Goal: Obtain resource: Download file/media

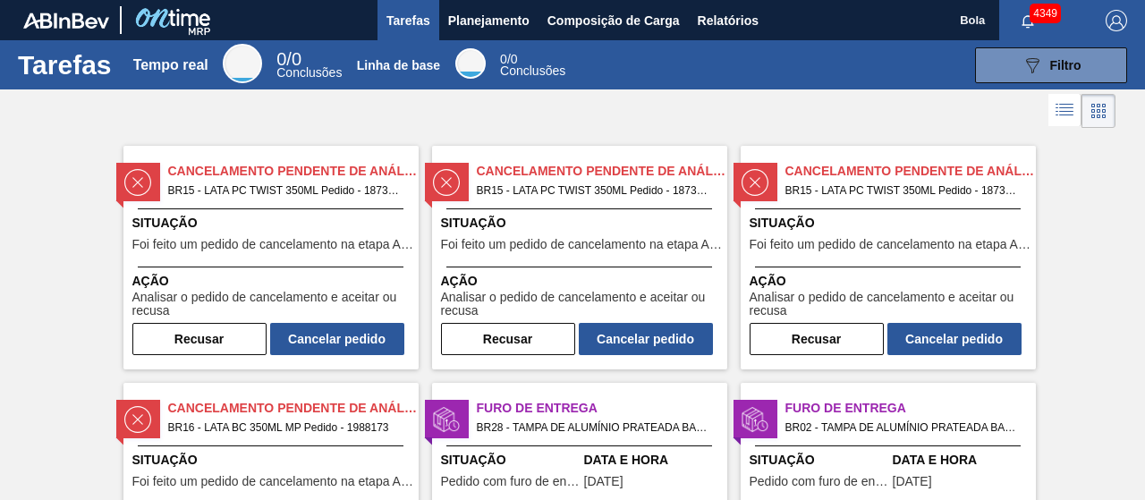
drag, startPoint x: 936, startPoint y: 99, endPoint x: 942, endPoint y: 118, distance: 19.8
click at [936, 99] on div at bounding box center [572, 110] width 1145 height 43
click at [739, 19] on font "Relatórios" at bounding box center [728, 20] width 61 height 14
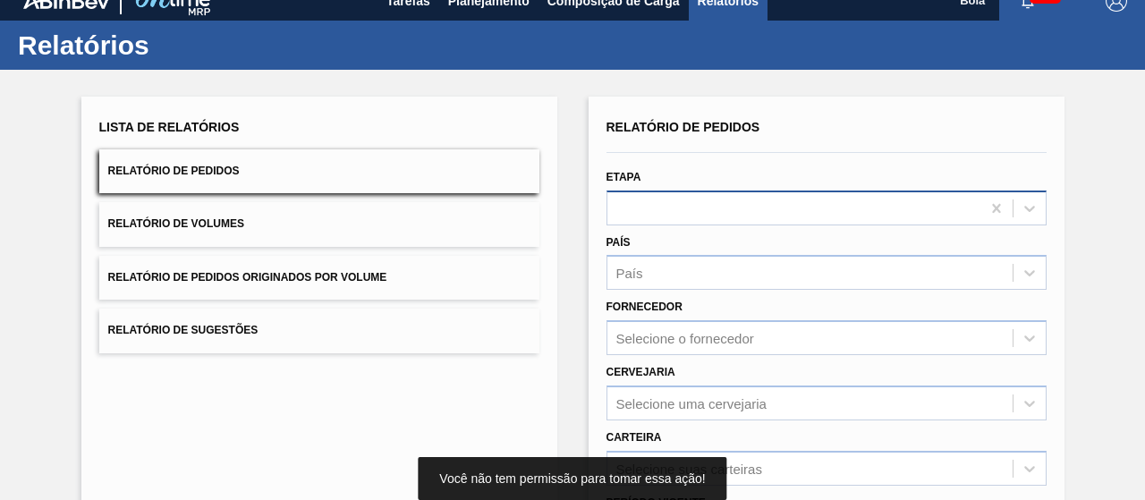
click at [707, 228] on div "Relatório de Pedidos Etapa País País Fornecedor Selecione o fornecedor Cervejar…" at bounding box center [826, 407] width 440 height 586
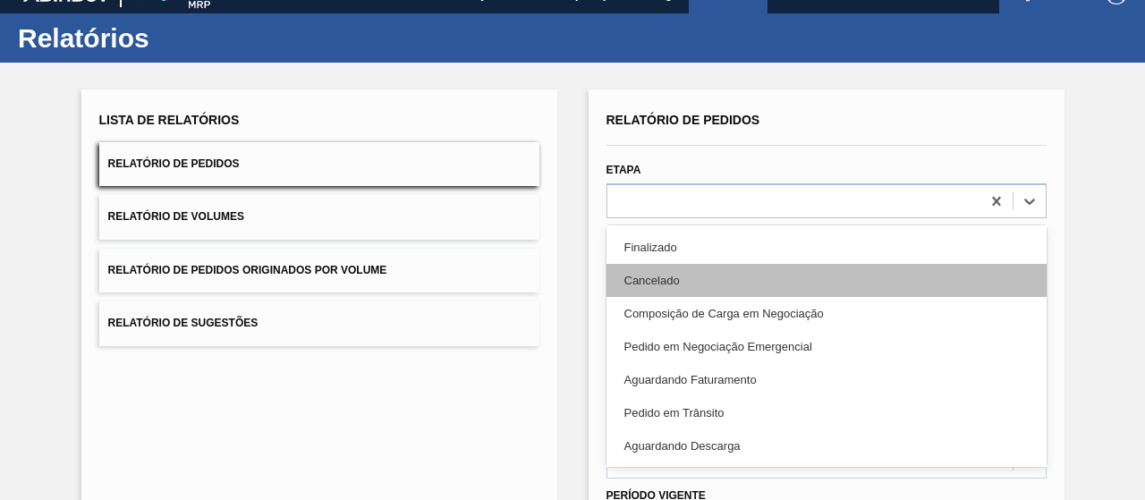
scroll to position [89, 0]
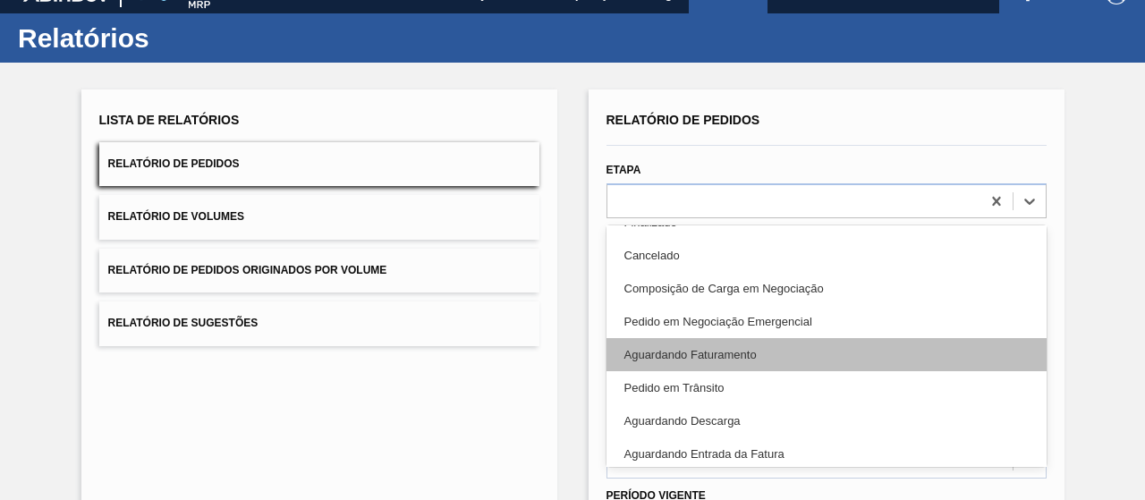
click at [713, 338] on div "Aguardando Faturamento" at bounding box center [826, 354] width 440 height 33
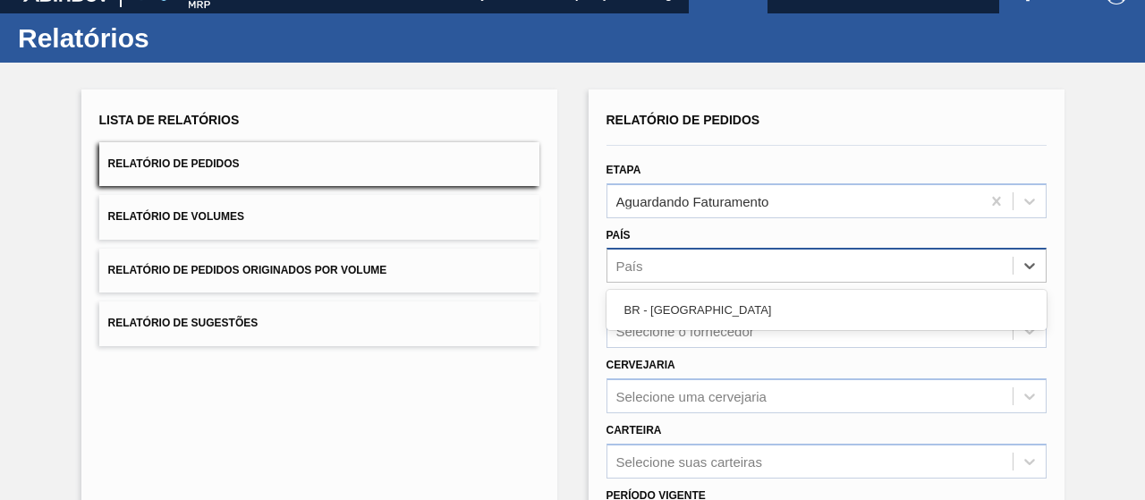
click at [699, 267] on div "País" at bounding box center [809, 266] width 405 height 26
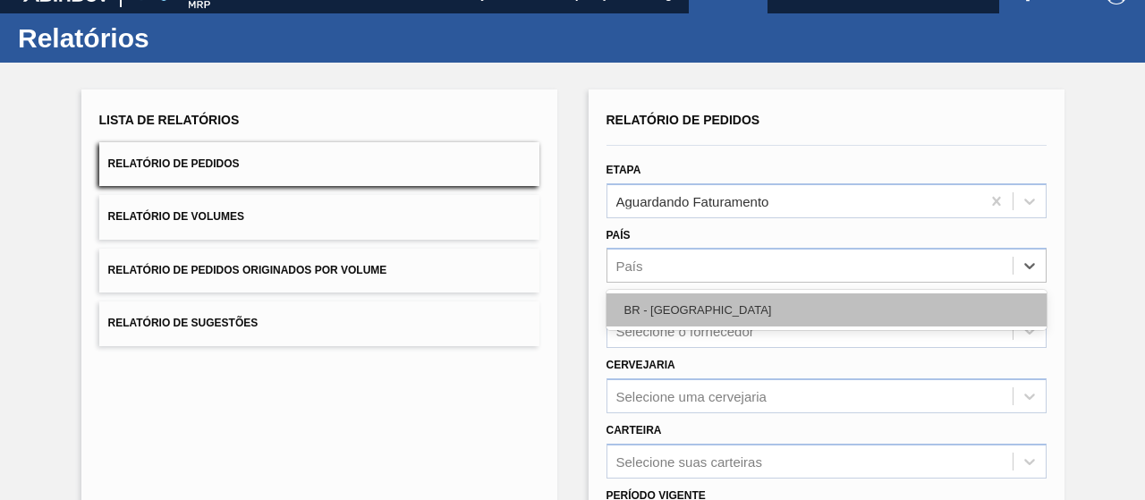
click at [698, 301] on div "BR - [GEOGRAPHIC_DATA]" at bounding box center [826, 309] width 440 height 33
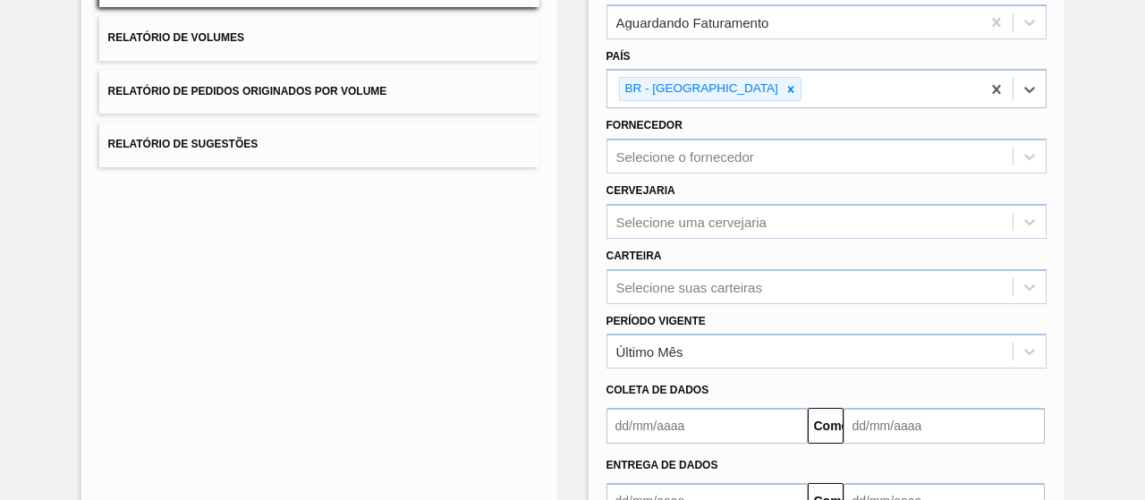
click at [687, 309] on div "Período Vigente Último Mês" at bounding box center [826, 339] width 440 height 61
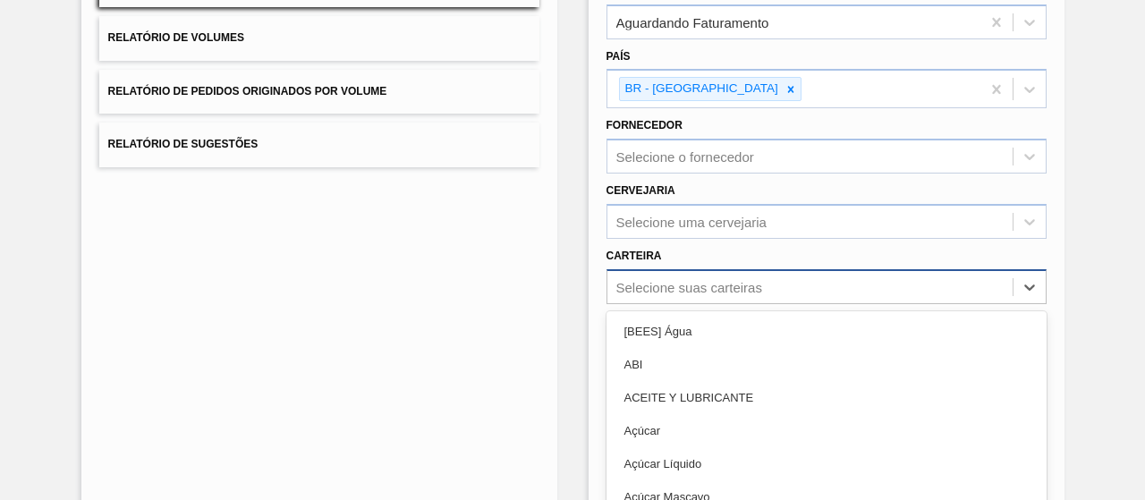
scroll to position [290, 0]
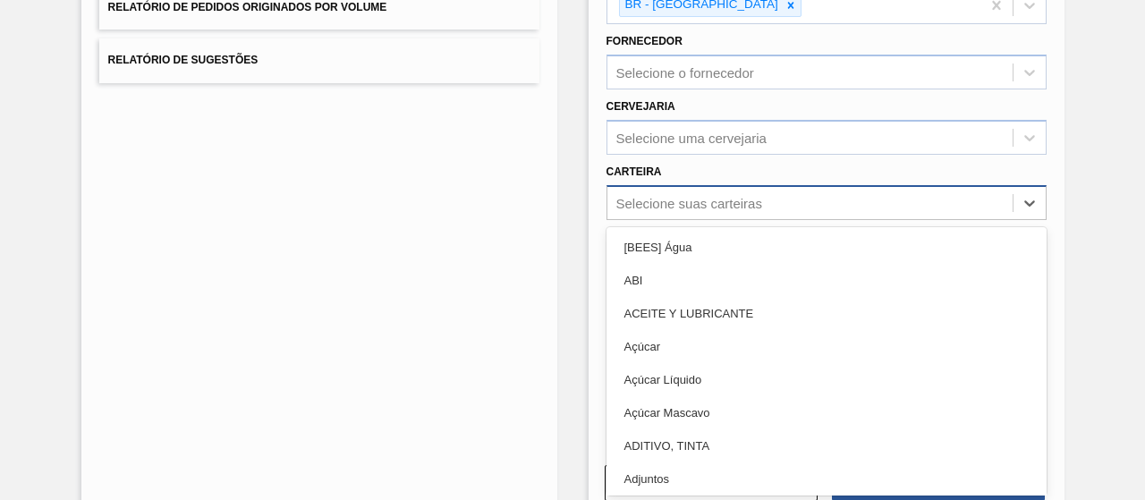
click at [689, 220] on div "option ACEITE Y LUBRICANTE focused, 3 of 101. 101 results available. Use Up and…" at bounding box center [826, 202] width 440 height 35
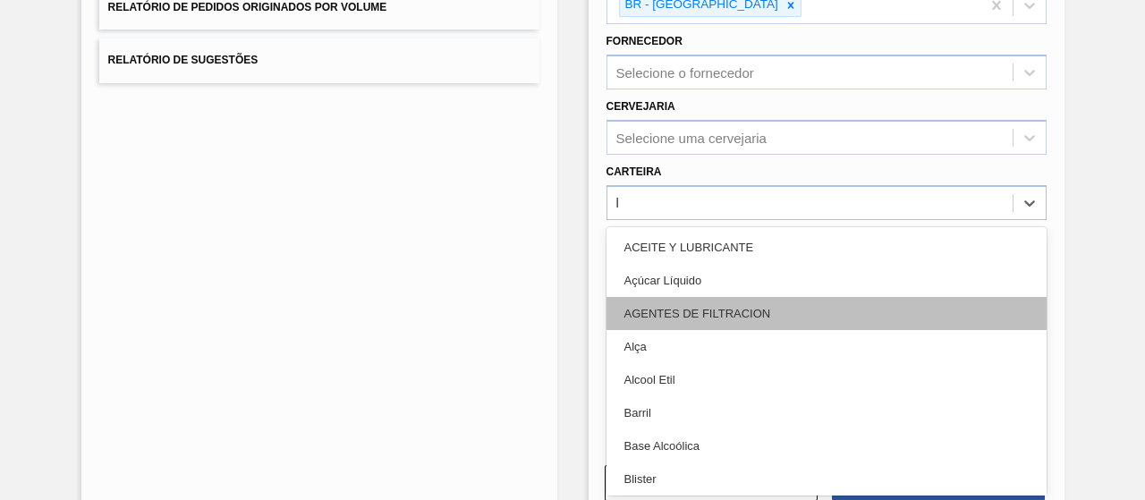
type input "la"
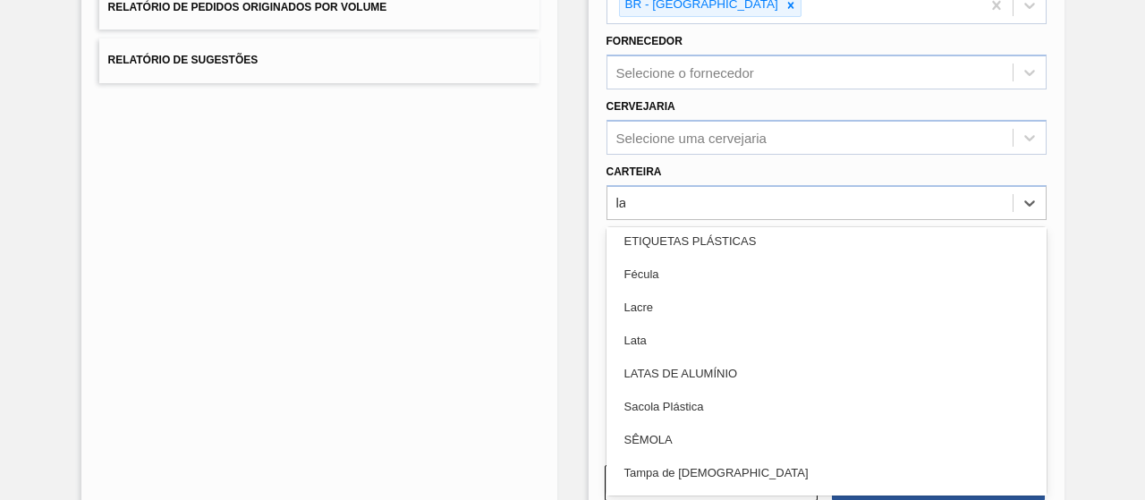
scroll to position [179, 0]
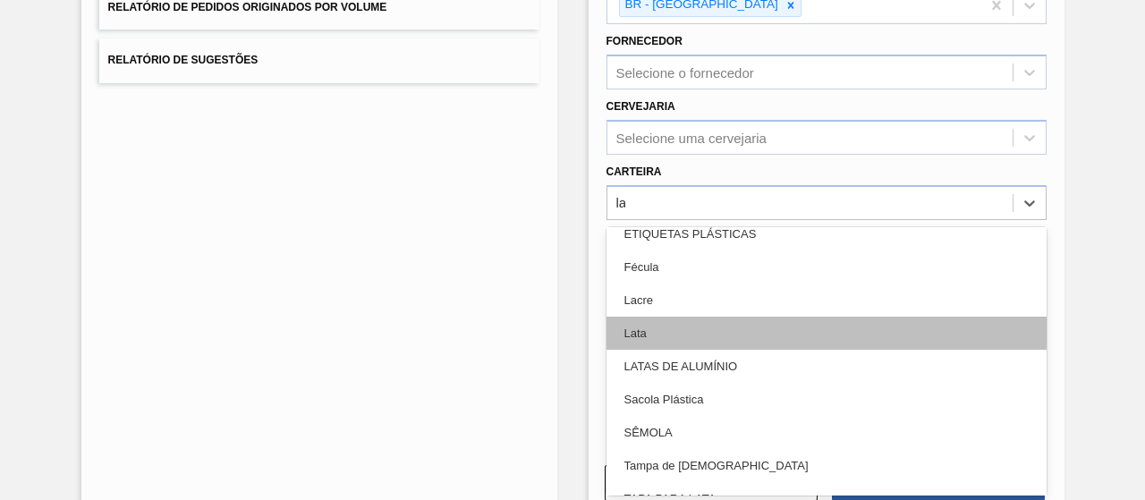
click at [665, 330] on div "Lata" at bounding box center [826, 333] width 440 height 33
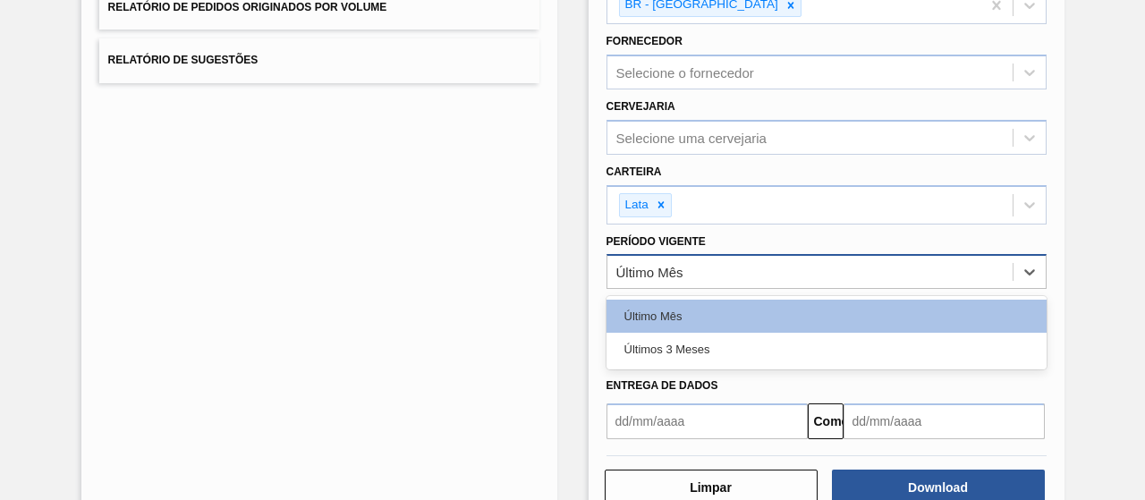
click at [694, 278] on div "Último Mês" at bounding box center [809, 272] width 405 height 26
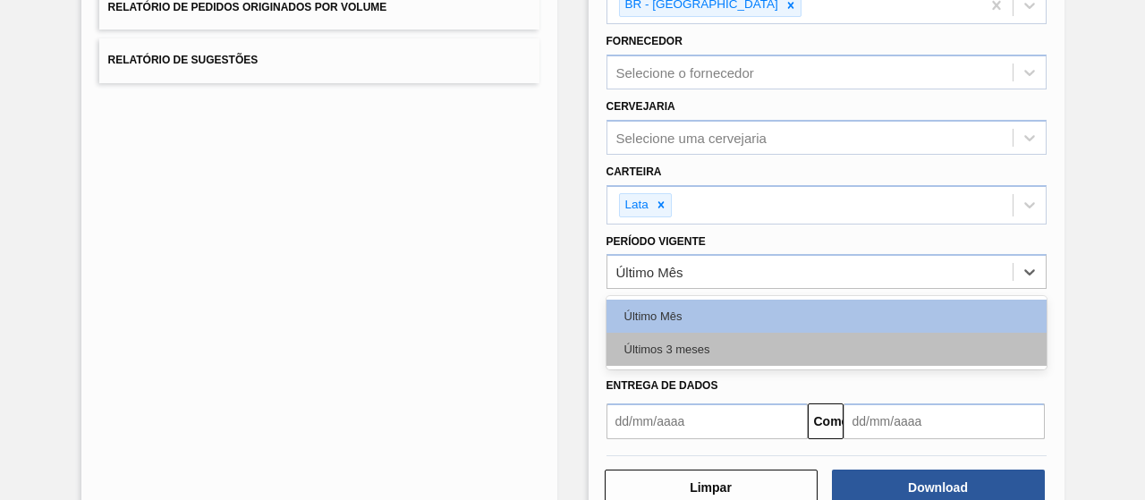
click at [682, 346] on font "Últimos 3 meses" at bounding box center [667, 349] width 86 height 13
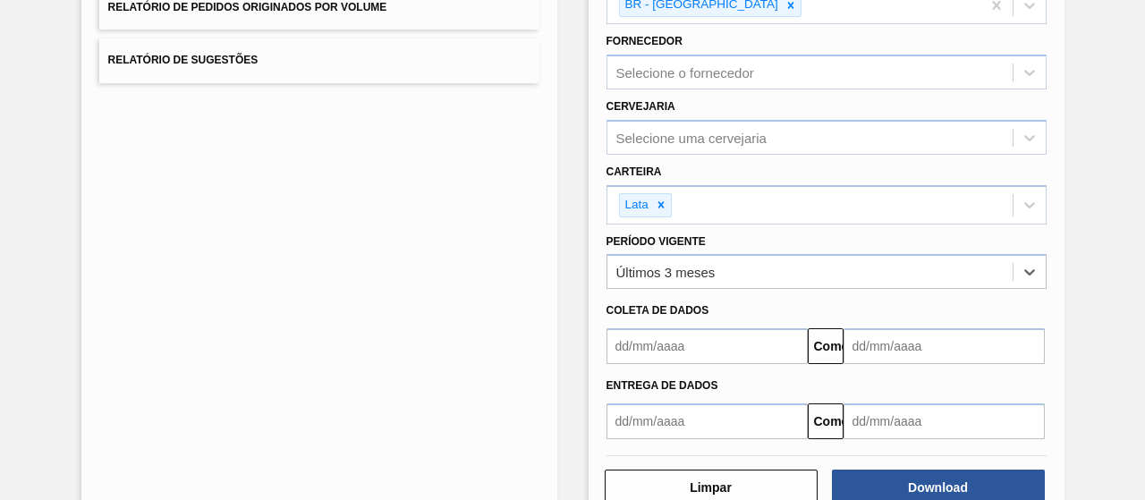
click at [687, 328] on input "text" at bounding box center [706, 346] width 201 height 36
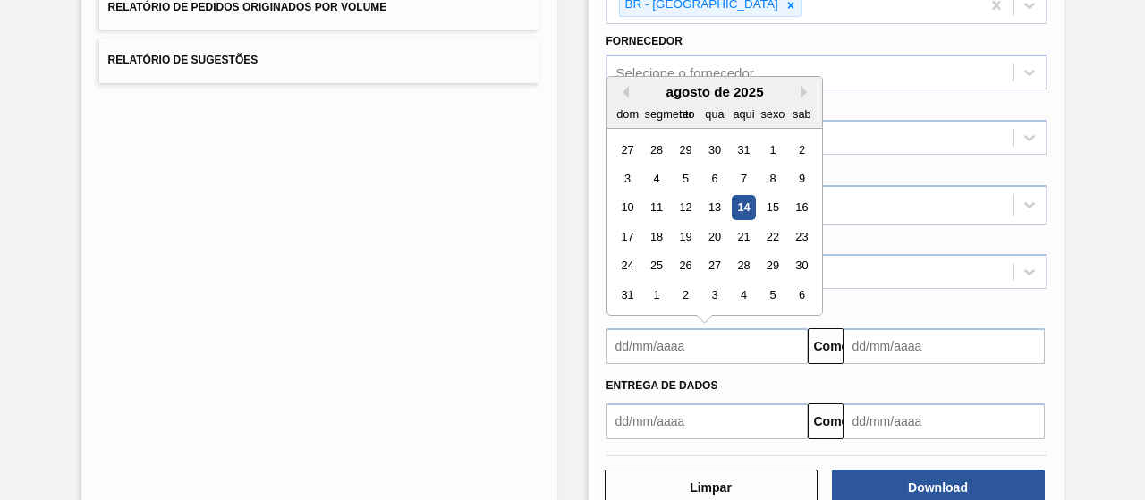
click at [744, 193] on div "10 11 12 13 14 15 16" at bounding box center [714, 207] width 203 height 29
click at [741, 205] on font "14" at bounding box center [743, 207] width 13 height 13
type input "[DATE]"
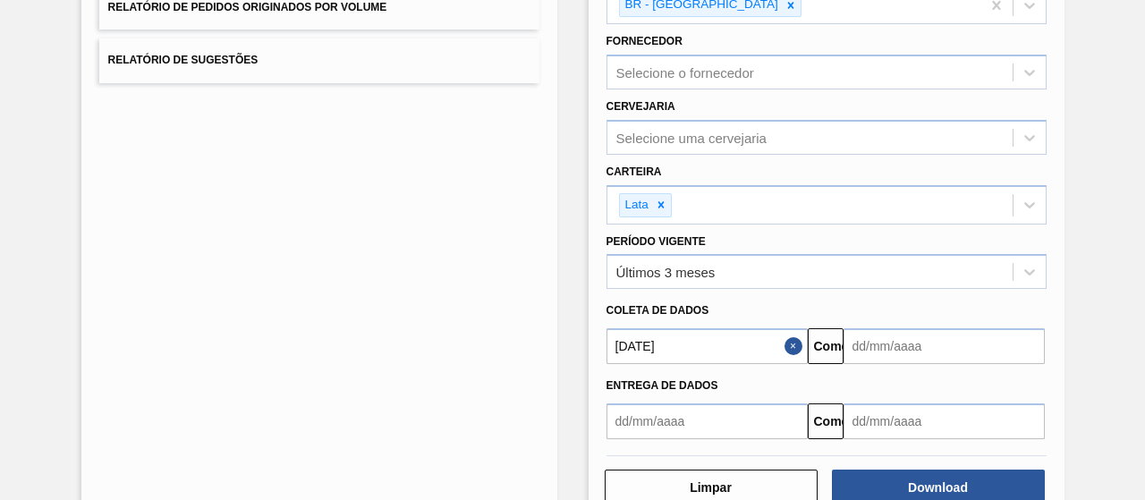
click at [914, 347] on input "text" at bounding box center [943, 346] width 201 height 36
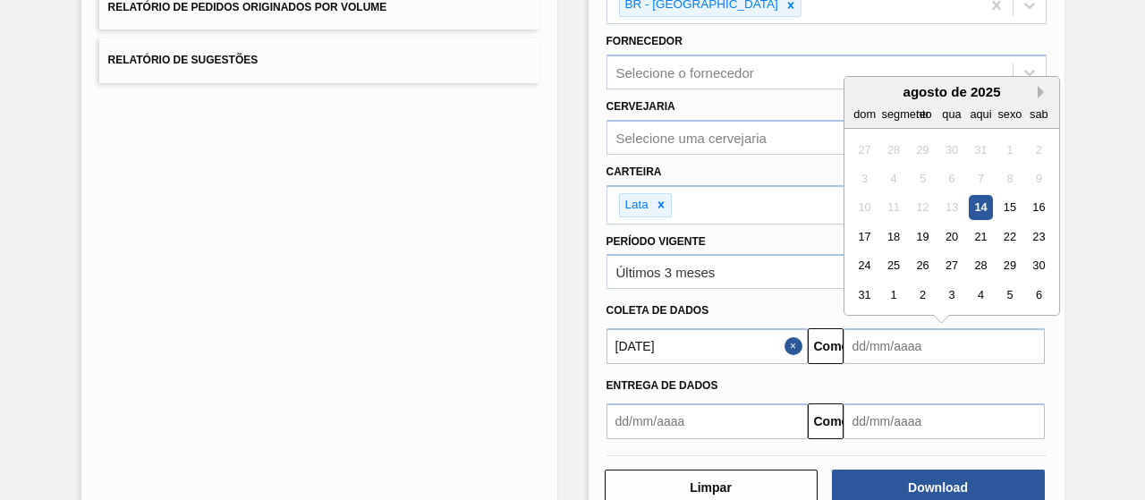
click at [1042, 87] on button "Próximo mês" at bounding box center [1044, 92] width 13 height 13
click at [1041, 87] on button "Próximo mês" at bounding box center [1044, 92] width 13 height 13
click at [1013, 201] on div "14" at bounding box center [1009, 208] width 24 height 24
type input "[DATE]"
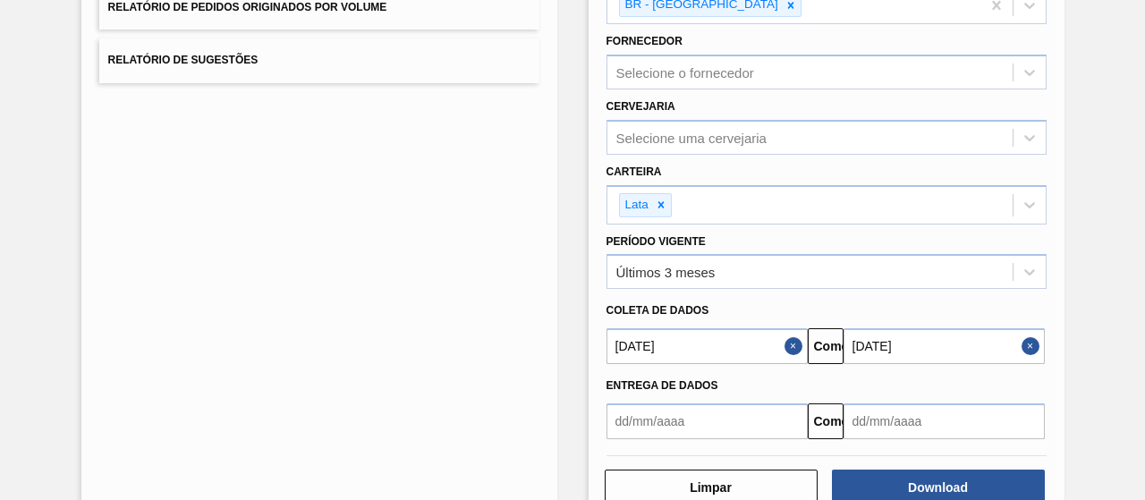
click at [1029, 347] on button "Close" at bounding box center [1033, 346] width 23 height 36
click at [918, 343] on input "text" at bounding box center [943, 346] width 201 height 36
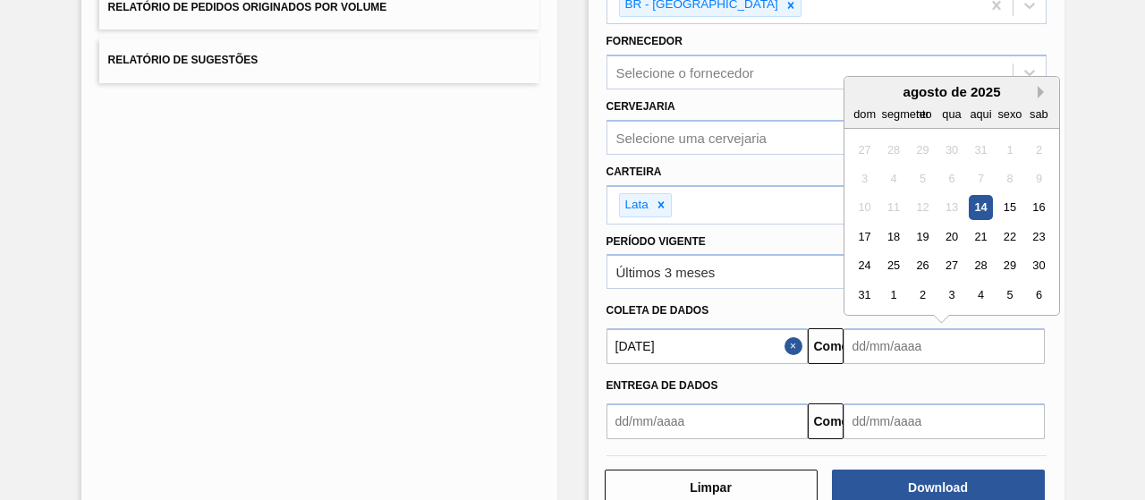
click at [1041, 86] on button "Próximo mês" at bounding box center [1044, 92] width 13 height 13
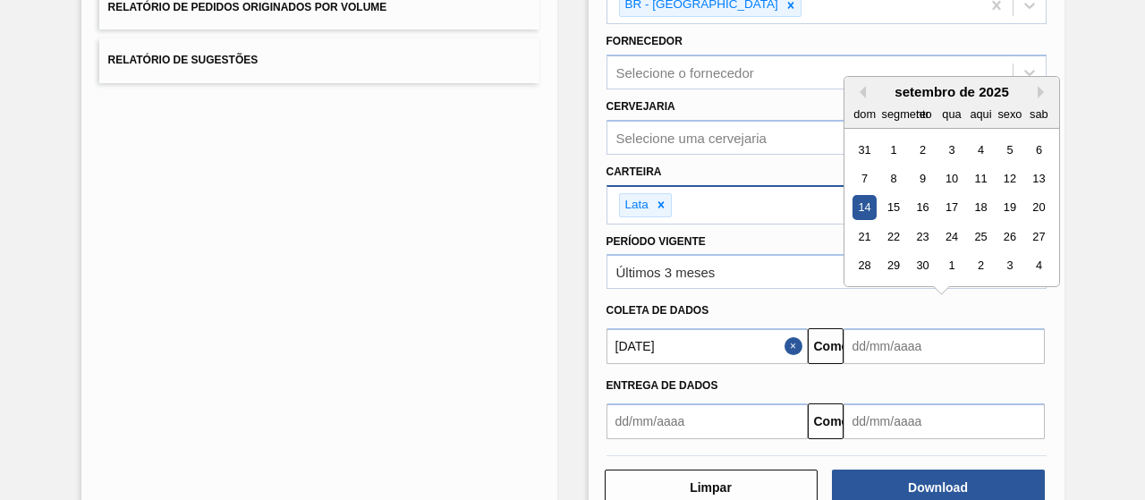
drag, startPoint x: 859, startPoint y: 205, endPoint x: 871, endPoint y: 217, distance: 17.7
click at [860, 205] on div "14" at bounding box center [864, 208] width 24 height 24
type input "[DATE]"
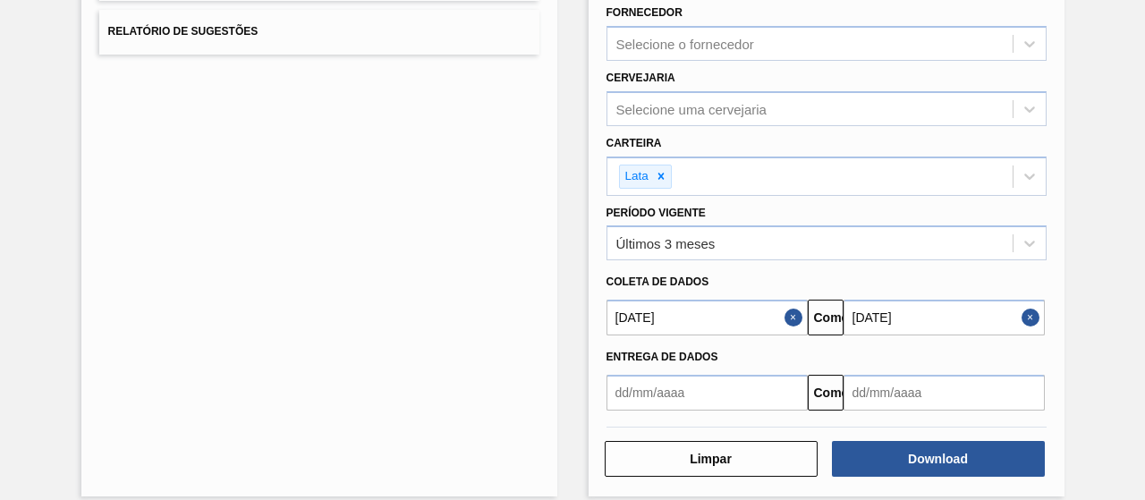
scroll to position [334, 0]
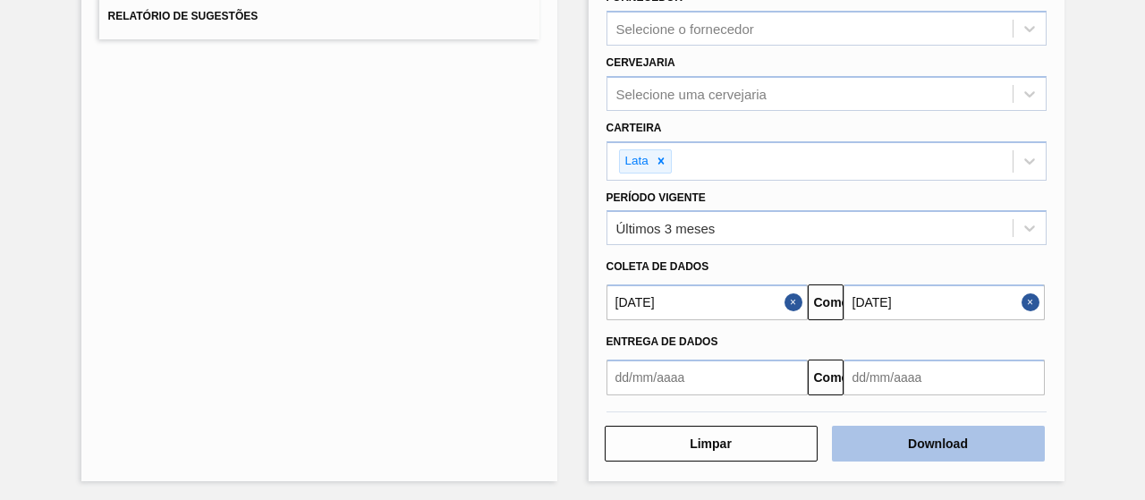
click at [890, 437] on button "Download" at bounding box center [938, 444] width 213 height 36
